Goal: Information Seeking & Learning: Learn about a topic

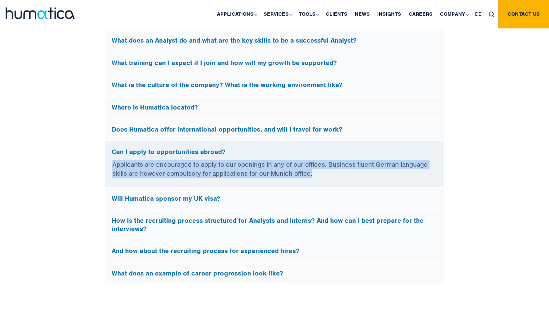
scroll to position [2136, 0]
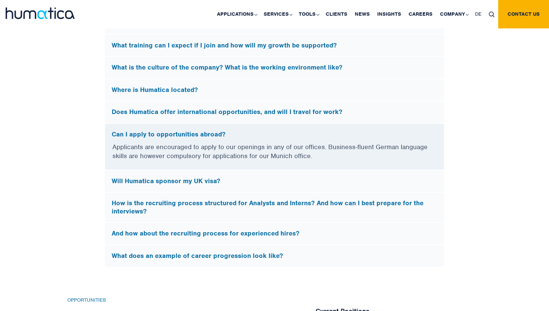
click at [266, 95] on div "Where is Humatica located?" at bounding box center [274, 90] width 339 height 22
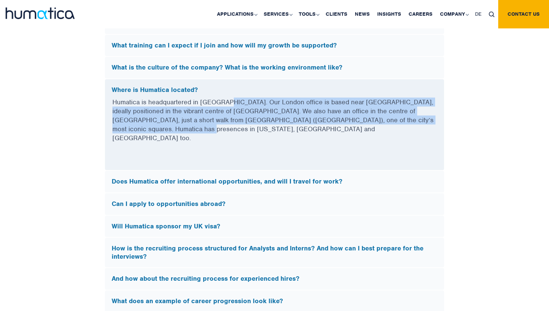
drag, startPoint x: 249, startPoint y: 130, endPoint x: 225, endPoint y: 100, distance: 38.0
click at [225, 100] on p "Humatica is headquartered in [GEOGRAPHIC_DATA]. Our London office is based near…" at bounding box center [274, 124] width 324 height 54
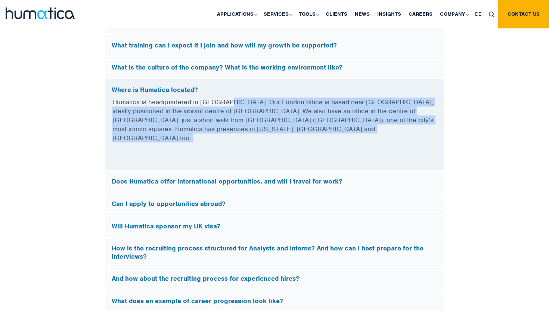
drag, startPoint x: 225, startPoint y: 100, endPoint x: 221, endPoint y: 125, distance: 24.5
click at [221, 125] on p "Humatica is headquartered in [GEOGRAPHIC_DATA]. Our London office is based near…" at bounding box center [274, 124] width 324 height 54
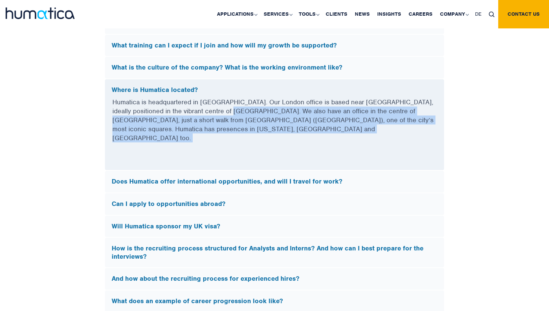
drag, startPoint x: 221, startPoint y: 125, endPoint x: 241, endPoint y: 106, distance: 27.5
click at [241, 106] on p "Humatica is headquartered in [GEOGRAPHIC_DATA]. Our London office is based near…" at bounding box center [274, 124] width 324 height 54
drag, startPoint x: 241, startPoint y: 106, endPoint x: 235, endPoint y: 124, distance: 19.1
click at [235, 124] on p "Humatica is headquartered in [GEOGRAPHIC_DATA]. Our London office is based near…" at bounding box center [274, 124] width 324 height 54
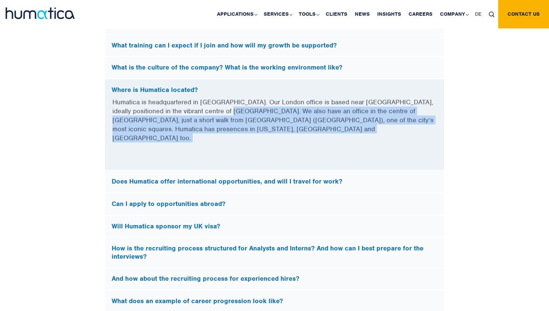
click at [235, 124] on p "Humatica is headquartered in [GEOGRAPHIC_DATA]. Our London office is based near…" at bounding box center [274, 124] width 324 height 54
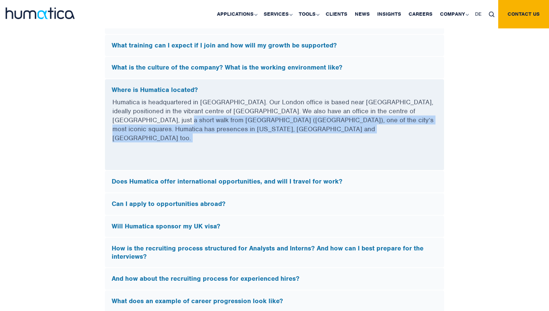
drag, startPoint x: 235, startPoint y: 124, endPoint x: 164, endPoint y: 117, distance: 71.2
click at [164, 117] on p "Humatica is headquartered in [GEOGRAPHIC_DATA]. Our London office is based near…" at bounding box center [274, 124] width 324 height 54
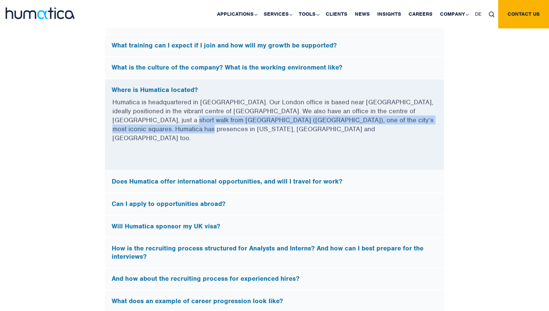
drag, startPoint x: 168, startPoint y: 118, endPoint x: 166, endPoint y: 127, distance: 9.1
click at [167, 127] on p "Humatica is headquartered in [GEOGRAPHIC_DATA]. Our London office is based near…" at bounding box center [274, 124] width 324 height 54
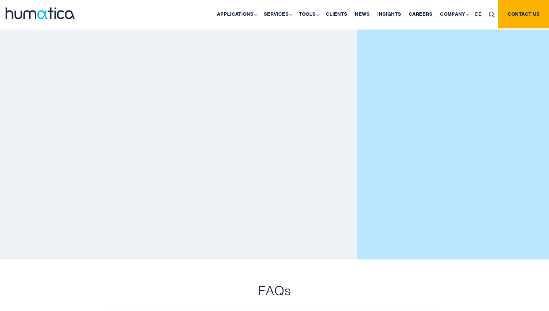
scroll to position [1443, 0]
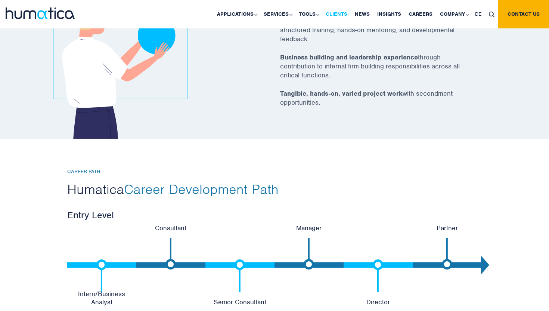
click at [334, 17] on link "Clients" at bounding box center [336, 14] width 29 height 28
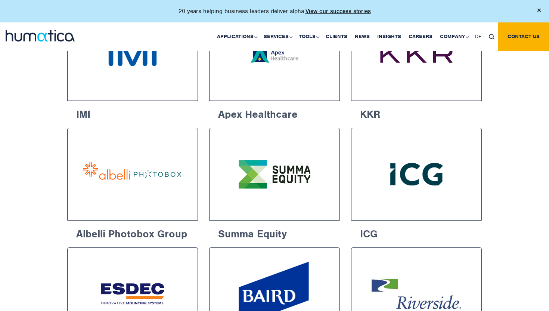
scroll to position [559, 0]
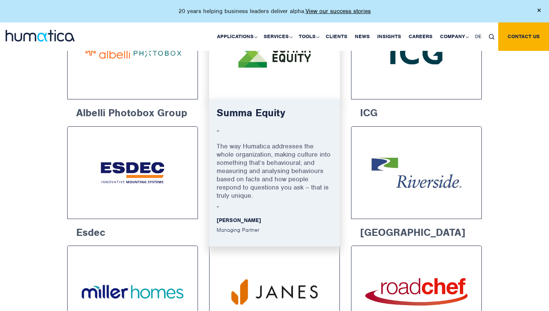
click at [301, 142] on p "The way Humatica addresses the whole organization, making culture into somethin…" at bounding box center [275, 173] width 116 height 63
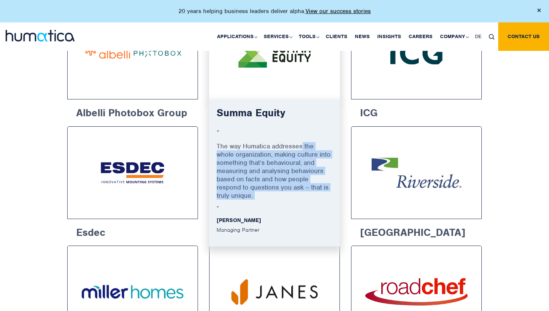
drag, startPoint x: 301, startPoint y: 141, endPoint x: 284, endPoint y: 195, distance: 56.2
click at [284, 195] on p "The way Humatica addresses the whole organization, making culture into somethin…" at bounding box center [275, 173] width 116 height 63
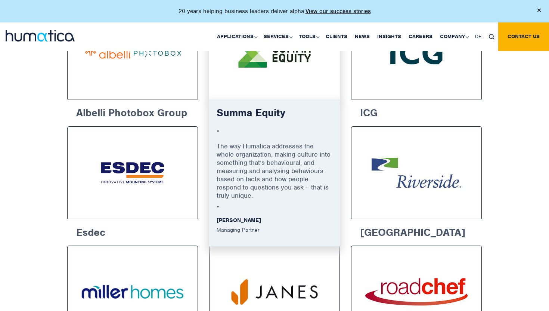
click at [284, 195] on p "The way Humatica addresses the whole organization, making culture into somethin…" at bounding box center [275, 173] width 116 height 63
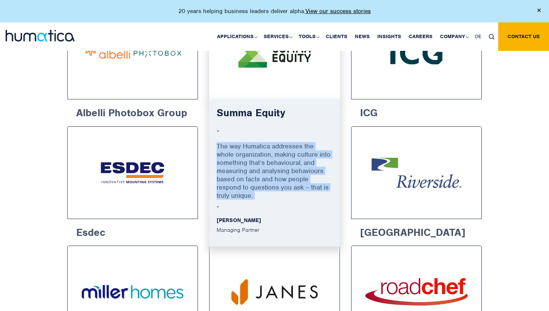
drag, startPoint x: 284, startPoint y: 195, endPoint x: 284, endPoint y: 190, distance: 4.5
click at [284, 190] on p "The way Humatica addresses the whole organization, making culture into somethin…" at bounding box center [275, 173] width 116 height 63
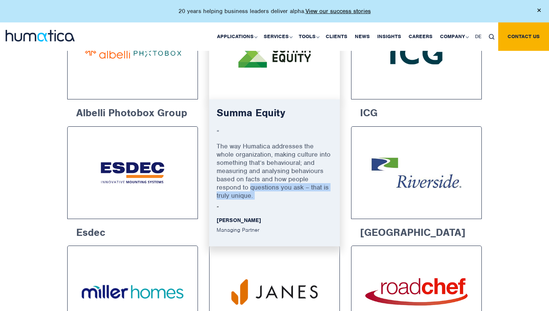
drag, startPoint x: 284, startPoint y: 190, endPoint x: 252, endPoint y: 181, distance: 33.0
click at [252, 181] on p "The way Humatica addresses the whole organization, making culture into somethin…" at bounding box center [275, 173] width 116 height 63
drag, startPoint x: 252, startPoint y: 181, endPoint x: 243, endPoint y: 192, distance: 14.3
click at [243, 192] on p "The way Humatica addresses the whole organization, making culture into somethin…" at bounding box center [275, 173] width 116 height 63
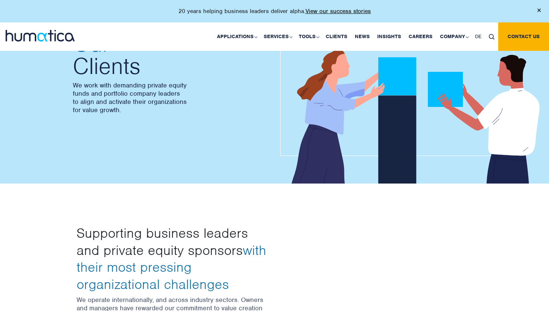
scroll to position [0, 0]
